Goal: Task Accomplishment & Management: Manage account settings

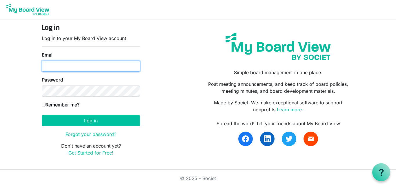
type input "[EMAIL_ADDRESS][DOMAIN_NAME]"
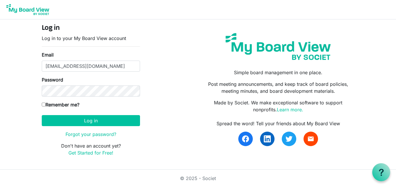
drag, startPoint x: 0, startPoint y: 0, endPoint x: 94, endPoint y: 18, distance: 95.9
click at [94, 18] on nav at bounding box center [198, 9] width 396 height 19
click at [44, 105] on input "Remember me?" at bounding box center [44, 105] width 4 height 4
checkbox input "true"
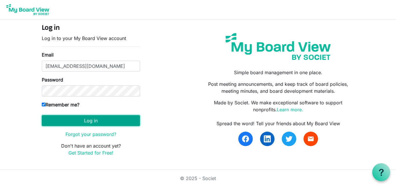
click at [59, 122] on button "Log in" at bounding box center [91, 120] width 98 height 11
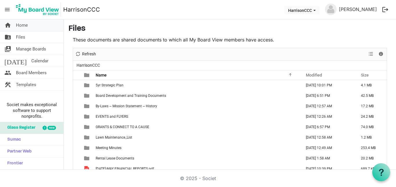
click at [6, 25] on span "home" at bounding box center [7, 25] width 7 height 12
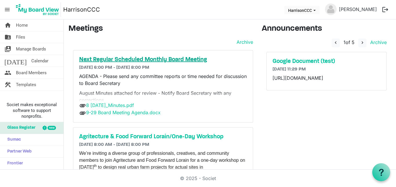
click at [94, 57] on h5 "Next Regular Scheduled Monthly Board Meeting" at bounding box center [163, 59] width 168 height 7
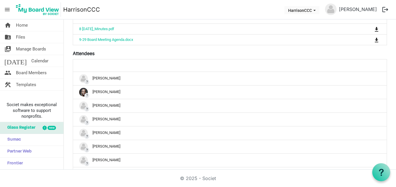
scroll to position [148, 0]
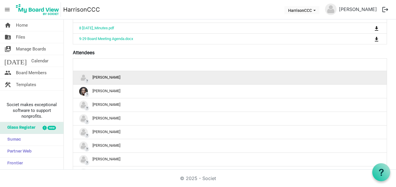
drag, startPoint x: 123, startPoint y: 81, endPoint x: 180, endPoint y: 77, distance: 56.9
click at [180, 77] on div "? Eva Johnson" at bounding box center [229, 77] width 301 height 9
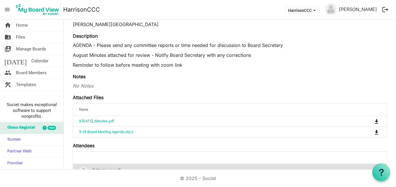
scroll to position [0, 0]
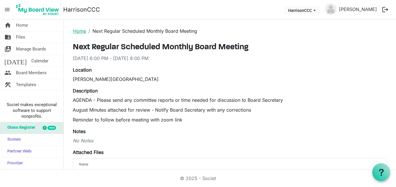
click at [79, 32] on link "Home" at bounding box center [79, 31] width 13 height 6
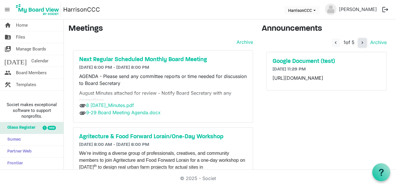
click at [360, 44] on span "navigate_next" at bounding box center [362, 42] width 5 height 5
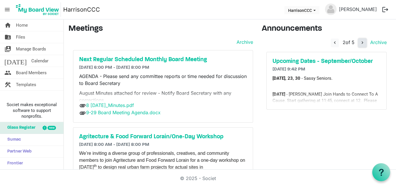
click at [360, 44] on span "navigate_next" at bounding box center [362, 42] width 5 height 5
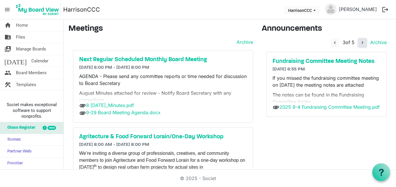
click at [360, 43] on span "navigate_next" at bounding box center [362, 42] width 5 height 5
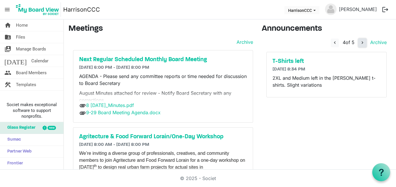
click at [360, 43] on span "navigate_next" at bounding box center [362, 42] width 5 height 5
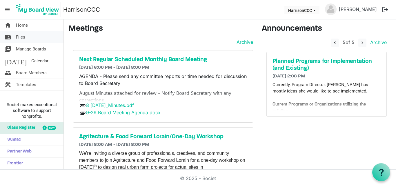
click at [21, 37] on span "Files" at bounding box center [20, 37] width 9 height 12
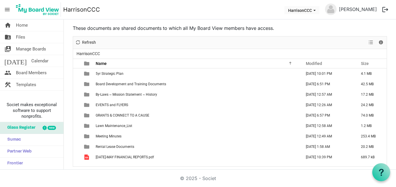
scroll to position [13, 0]
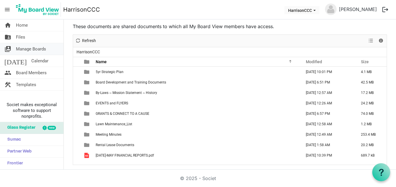
click at [28, 47] on span "Manage Boards" at bounding box center [31, 49] width 30 height 12
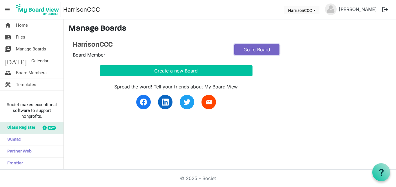
click at [253, 50] on link "Go to Board" at bounding box center [256, 49] width 45 height 11
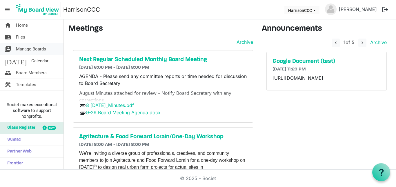
click at [29, 49] on span "Manage Boards" at bounding box center [31, 49] width 30 height 12
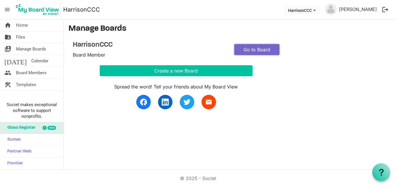
click at [252, 48] on link "Go to Board" at bounding box center [256, 49] width 45 height 11
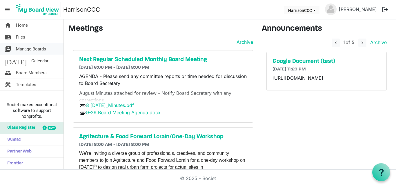
click at [44, 48] on span "Manage Boards" at bounding box center [31, 49] width 30 height 12
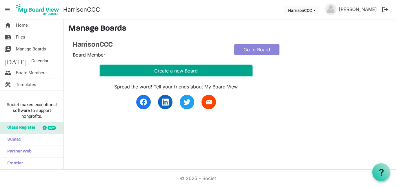
click at [158, 71] on button "Create a new Board" at bounding box center [176, 70] width 153 height 11
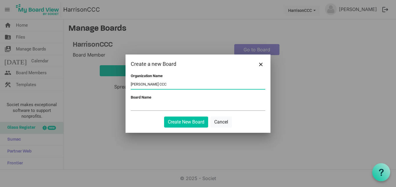
type input "[PERSON_NAME] CCC"
click at [145, 102] on input "Board Name" at bounding box center [198, 106] width 134 height 9
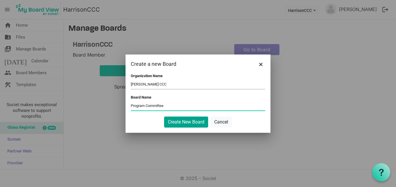
type input "Program Committee"
click at [174, 122] on button "Create New Board" at bounding box center [186, 121] width 44 height 11
click at [183, 121] on button "Create New Board" at bounding box center [186, 121] width 44 height 11
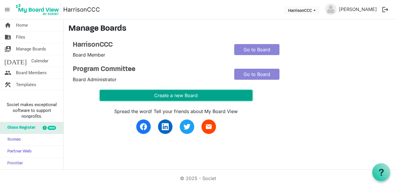
click at [195, 94] on button "Create a new Board" at bounding box center [176, 95] width 153 height 11
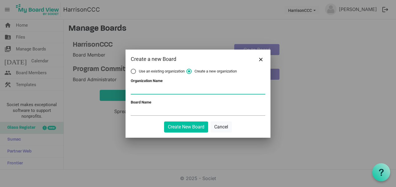
click at [156, 87] on input "Organization Name" at bounding box center [198, 89] width 134 height 9
click at [133, 70] on label "Use an existing organization" at bounding box center [158, 71] width 54 height 5
click at [131, 69] on input "Use an existing organization" at bounding box center [131, 69] width 0 height 0
radio input "true"
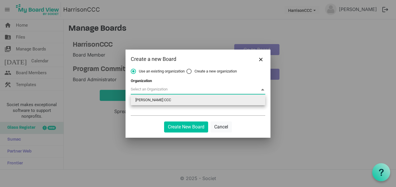
click at [263, 89] on span at bounding box center [262, 89] width 5 height 6
click at [255, 100] on li "Harrison CCC" at bounding box center [198, 100] width 134 height 10
type input "Harrison CCC"
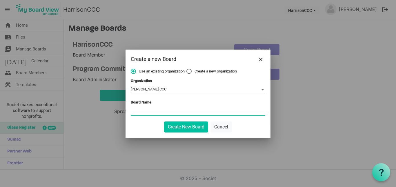
click at [135, 108] on input "Board Name" at bounding box center [198, 111] width 134 height 9
type input "Program Committee"
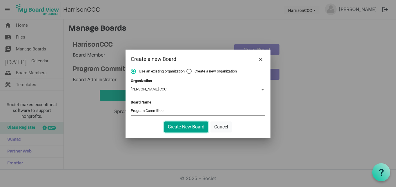
click at [195, 126] on button "Create New Board" at bounding box center [186, 126] width 44 height 11
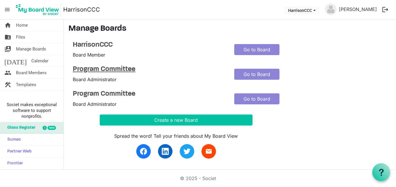
click at [107, 70] on h4 "Program Committee" at bounding box center [149, 69] width 153 height 8
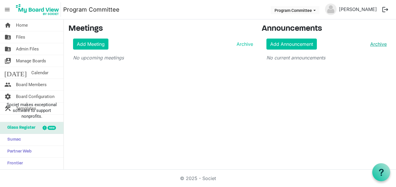
click at [378, 45] on link "Archive" at bounding box center [377, 44] width 19 height 7
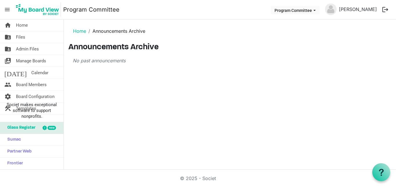
click at [378, 45] on h3 "Announcements Archive" at bounding box center [229, 48] width 323 height 10
click at [41, 61] on span "Manage Boards" at bounding box center [31, 61] width 30 height 12
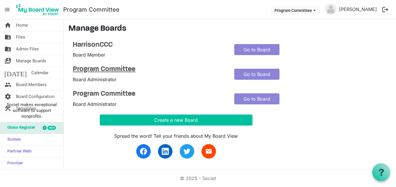
drag, startPoint x: 102, startPoint y: 72, endPoint x: 99, endPoint y: 68, distance: 5.3
drag, startPoint x: 99, startPoint y: 68, endPoint x: 80, endPoint y: 80, distance: 22.4
drag, startPoint x: 80, startPoint y: 80, endPoint x: 203, endPoint y: 51, distance: 125.9
click at [203, 51] on div "HarrisonCCC Board Member" at bounding box center [148, 50] width 161 height 18
drag, startPoint x: 248, startPoint y: 73, endPoint x: 182, endPoint y: 83, distance: 67.1
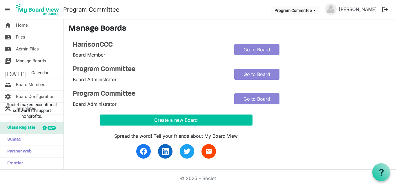
click at [182, 83] on div "Program Committee Board Administrator" at bounding box center [148, 74] width 161 height 18
click at [258, 70] on link "Go to Board" at bounding box center [256, 74] width 45 height 11
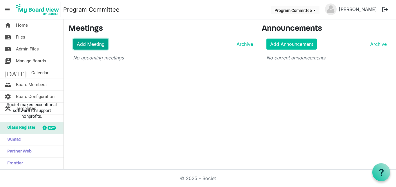
click at [91, 45] on link "Add Meeting" at bounding box center [90, 44] width 35 height 11
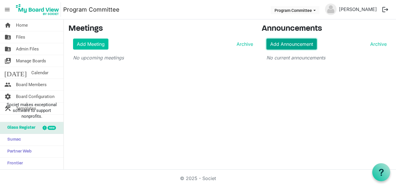
click at [299, 42] on link "Add Announcement" at bounding box center [291, 44] width 50 height 11
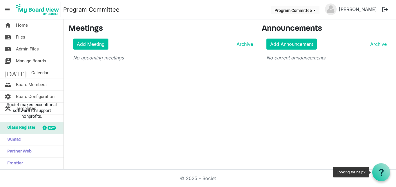
click at [384, 174] on icon at bounding box center [381, 172] width 7 height 7
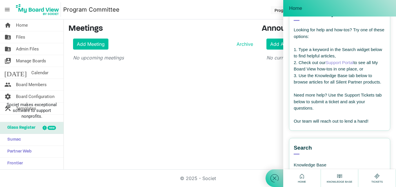
scroll to position [17, 0]
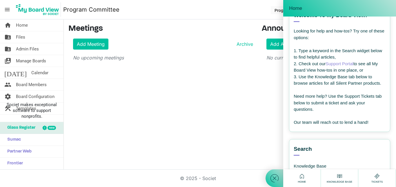
click at [342, 63] on link "Support Portal" at bounding box center [339, 63] width 28 height 5
click at [27, 83] on span "Board Members" at bounding box center [31, 85] width 31 height 12
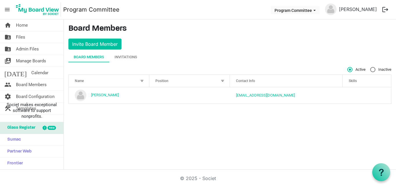
click at [87, 120] on div "home Home folder_shared Files folder_shared Admin Files switch_account Manage B…" at bounding box center [198, 94] width 396 height 150
click at [37, 98] on span "Board Configuration" at bounding box center [35, 97] width 39 height 12
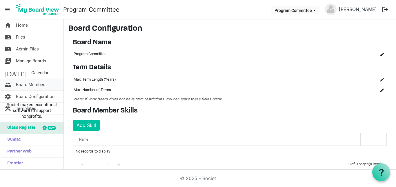
click at [34, 83] on span "Board Members" at bounding box center [31, 85] width 31 height 12
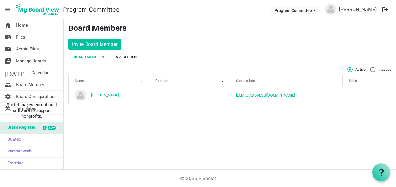
click at [122, 56] on div "Invitations" at bounding box center [125, 57] width 23 height 6
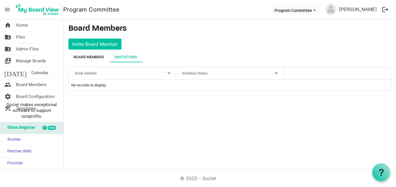
click at [92, 56] on div "Board Members" at bounding box center [89, 57] width 30 height 6
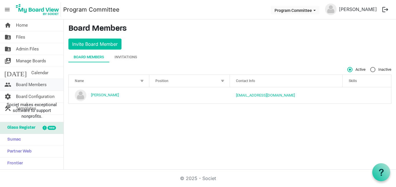
click at [38, 82] on span "Board Members" at bounding box center [31, 85] width 31 height 12
click at [37, 60] on span "Manage Boards" at bounding box center [31, 61] width 30 height 12
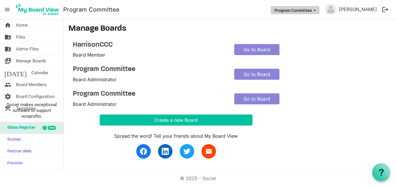
click at [317, 9] on span "Program Committee dropdownbutton" at bounding box center [314, 10] width 5 height 2
drag, startPoint x: 311, startPoint y: 32, endPoint x: 363, endPoint y: 91, distance: 78.6
click at [363, 91] on div "Program Committee Board Administrator Go to Board" at bounding box center [229, 99] width 323 height 18
drag, startPoint x: 364, startPoint y: 8, endPoint x: 351, endPoint y: 96, distance: 88.1
click at [351, 96] on div "Program Committee Board Administrator Go to Board" at bounding box center [229, 99] width 323 height 18
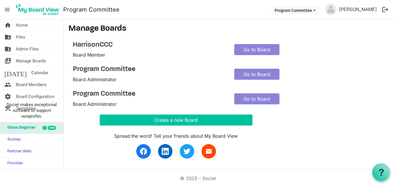
click at [385, 8] on button "logout" at bounding box center [385, 9] width 12 height 12
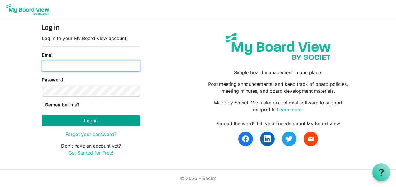
type input "[EMAIL_ADDRESS][DOMAIN_NAME]"
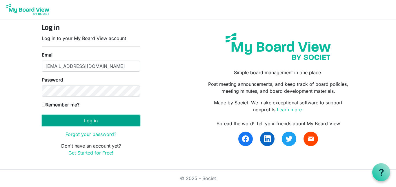
click at [80, 118] on button "Log in" at bounding box center [91, 120] width 98 height 11
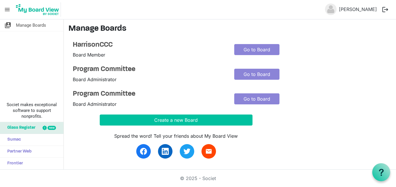
click at [39, 13] on img at bounding box center [37, 9] width 47 height 14
click at [10, 8] on span "menu" at bounding box center [7, 9] width 11 height 11
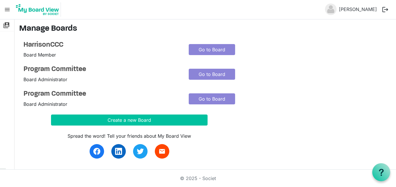
click at [6, 10] on span "menu" at bounding box center [7, 9] width 11 height 11
